Goal: Information Seeking & Learning: Check status

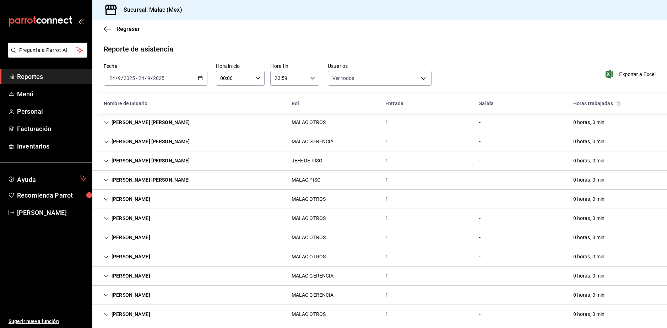
click at [56, 74] on span "Reportes" at bounding box center [51, 77] width 69 height 10
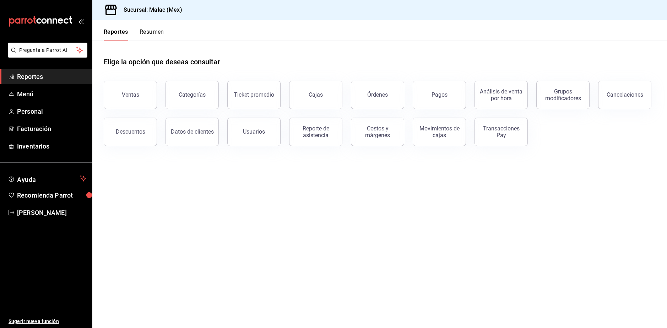
click at [149, 32] on button "Resumen" at bounding box center [152, 34] width 25 height 12
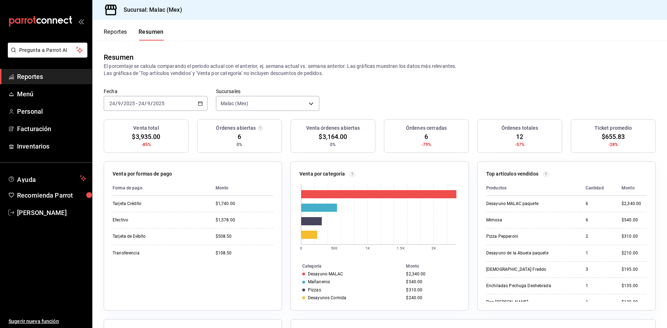
click at [55, 76] on span "Reportes" at bounding box center [51, 77] width 69 height 10
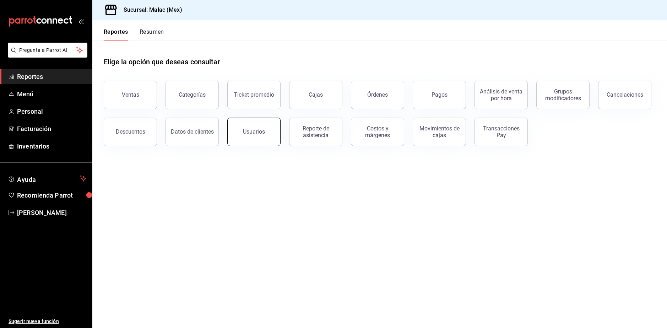
click at [252, 134] on div "Usuarios" at bounding box center [254, 131] width 22 height 7
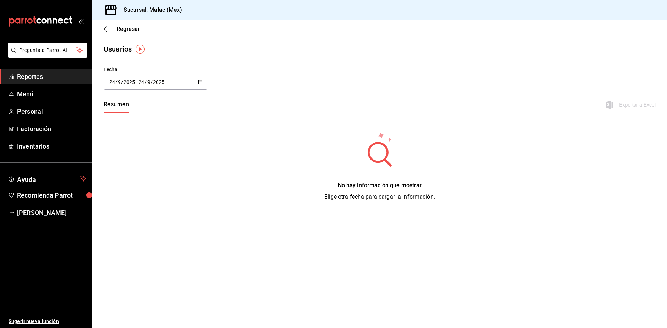
click at [138, 87] on div "[DATE] [DATE] - [DATE] [DATE]" at bounding box center [156, 82] width 104 height 15
click at [138, 151] on li "Mes actual" at bounding box center [137, 153] width 67 height 16
type input "[DATE]"
type input "1"
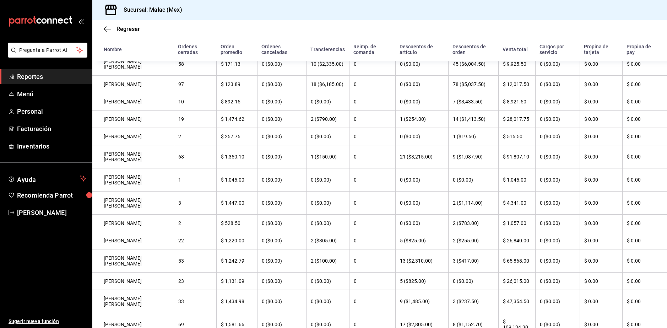
scroll to position [187, 0]
